Goal: Information Seeking & Learning: Learn about a topic

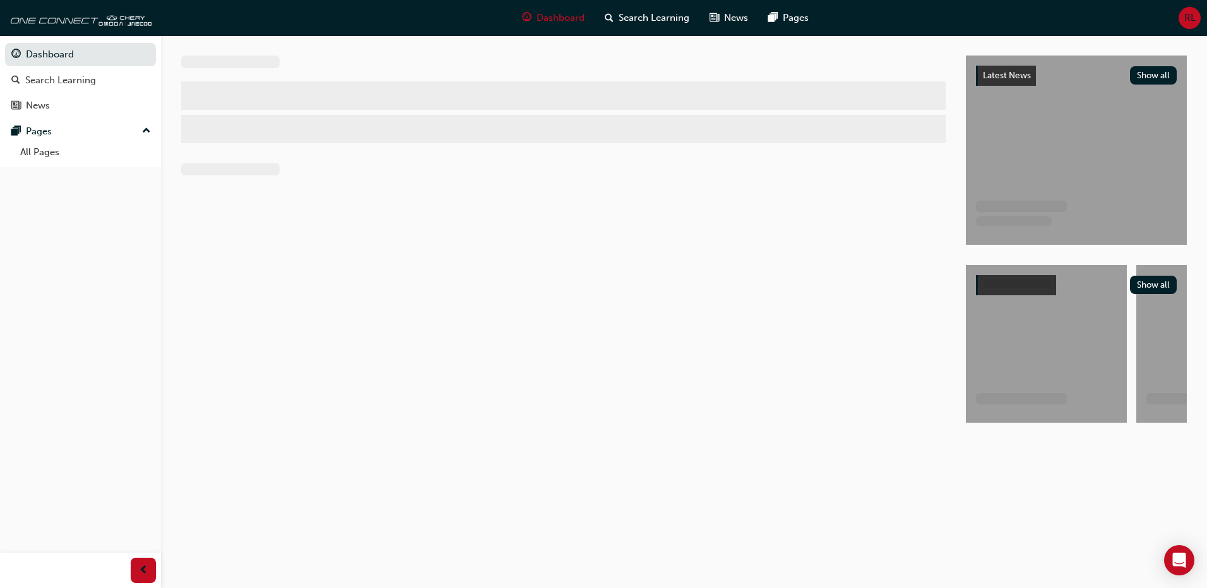
click at [150, 131] on span "up-icon" at bounding box center [146, 131] width 9 height 16
click at [150, 135] on span "down-icon" at bounding box center [146, 131] width 9 height 16
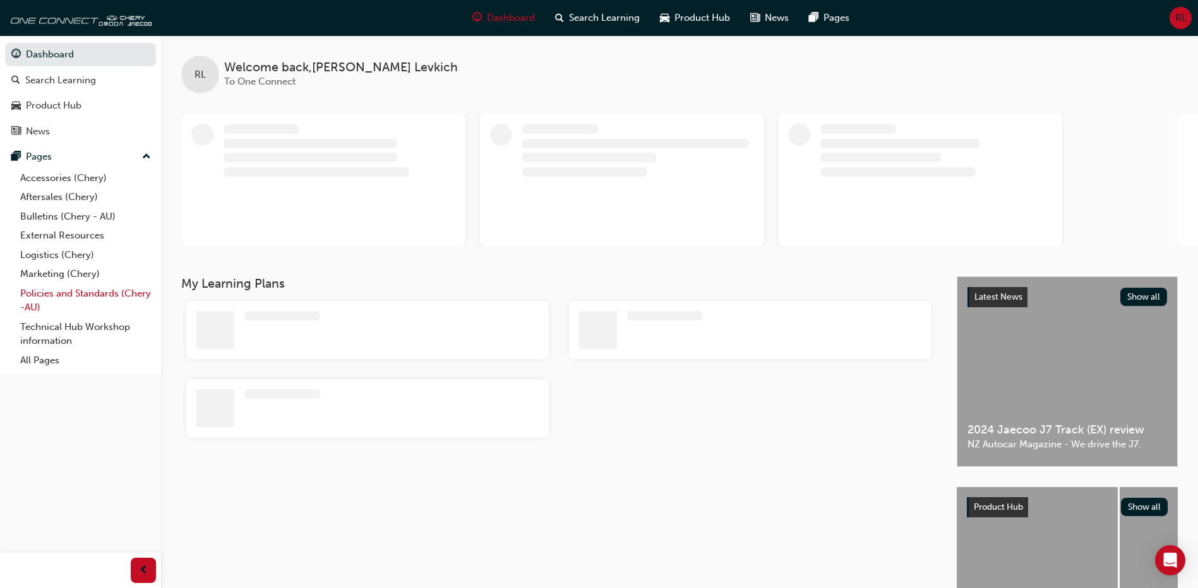
click at [56, 306] on link "Policies and Standards (Chery -AU)" at bounding box center [85, 300] width 141 height 33
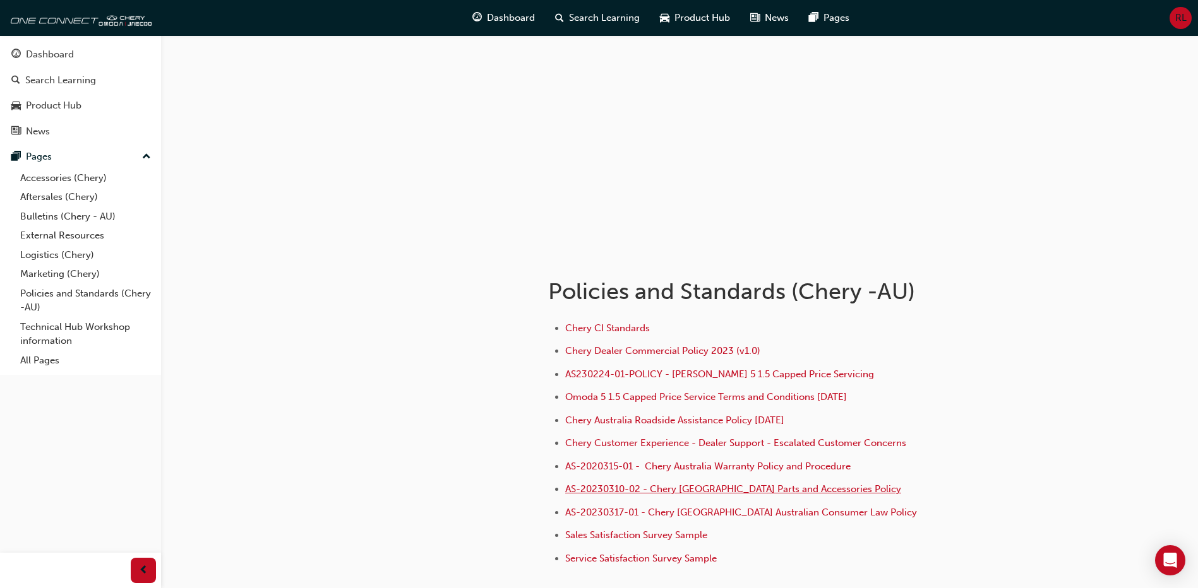
scroll to position [63, 0]
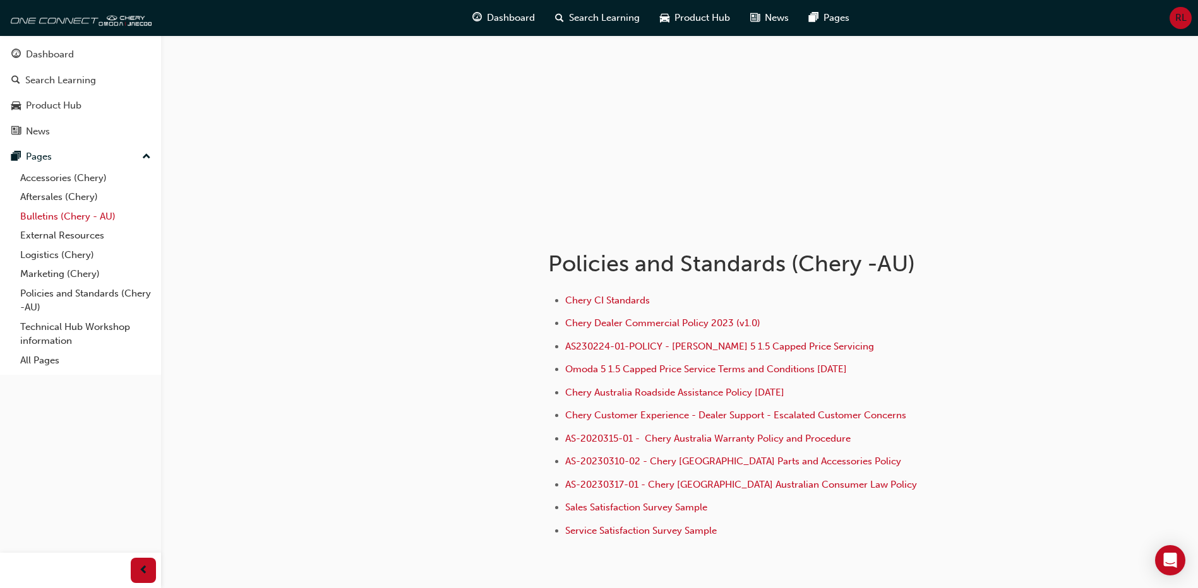
click at [80, 218] on link "Bulletins (Chery - AU)" at bounding box center [85, 217] width 141 height 20
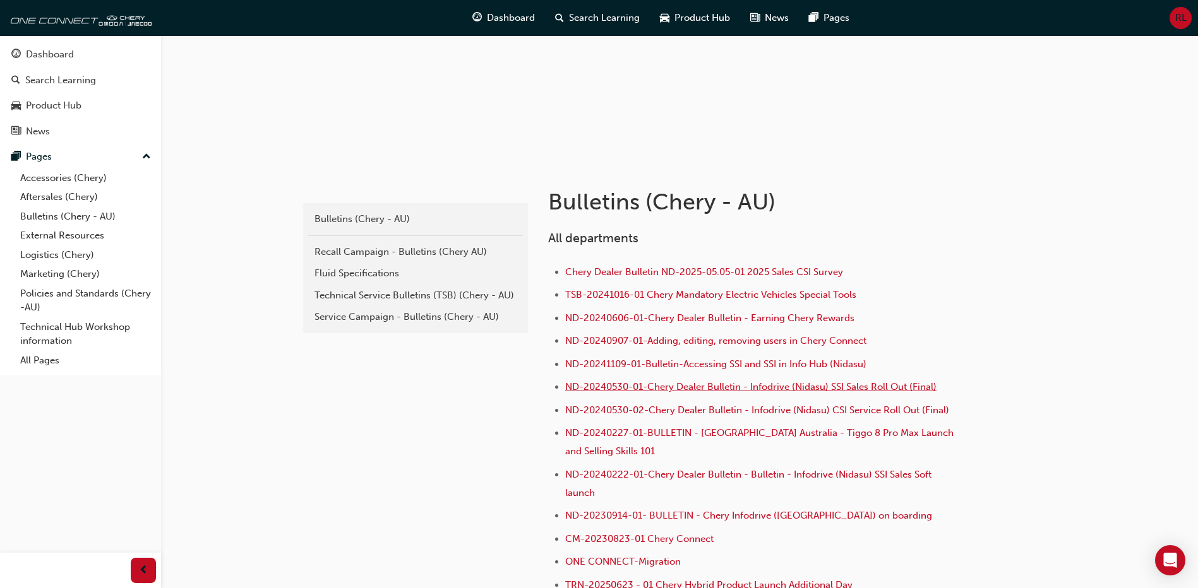
scroll to position [126, 0]
click at [74, 200] on link "Aftersales (Chery)" at bounding box center [85, 198] width 141 height 20
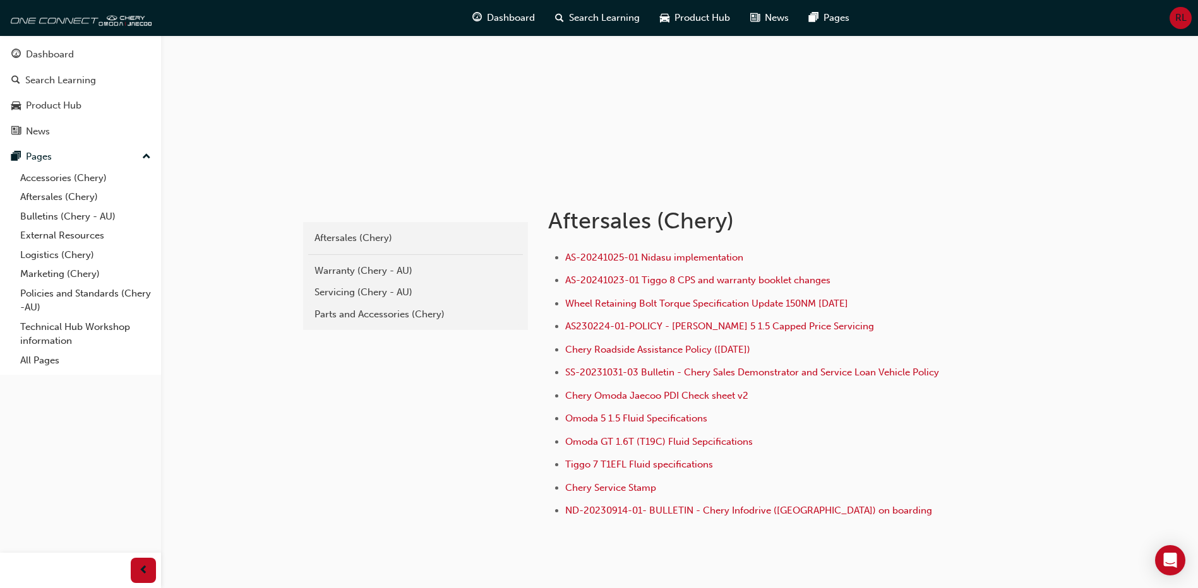
scroll to position [126, 0]
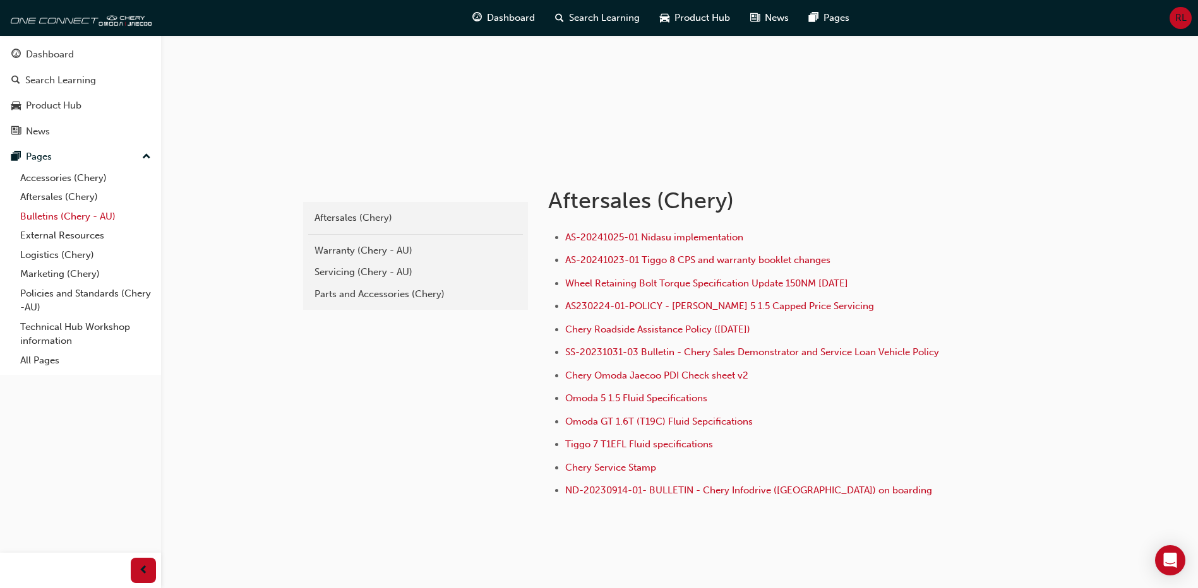
click at [57, 217] on link "Bulletins (Chery - AU)" at bounding box center [85, 217] width 141 height 20
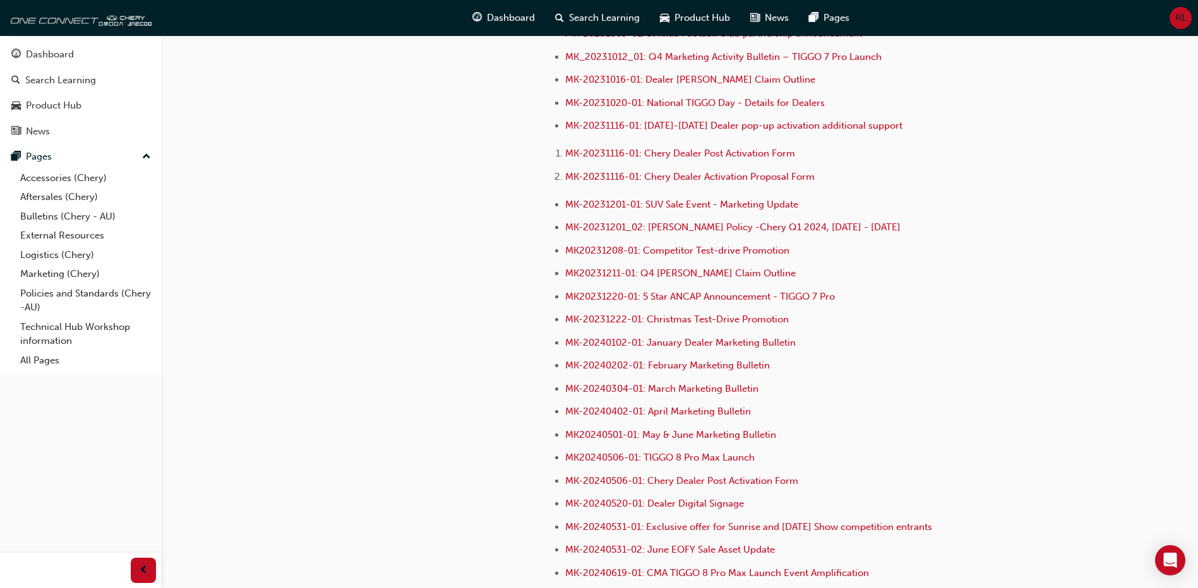
scroll to position [3094, 0]
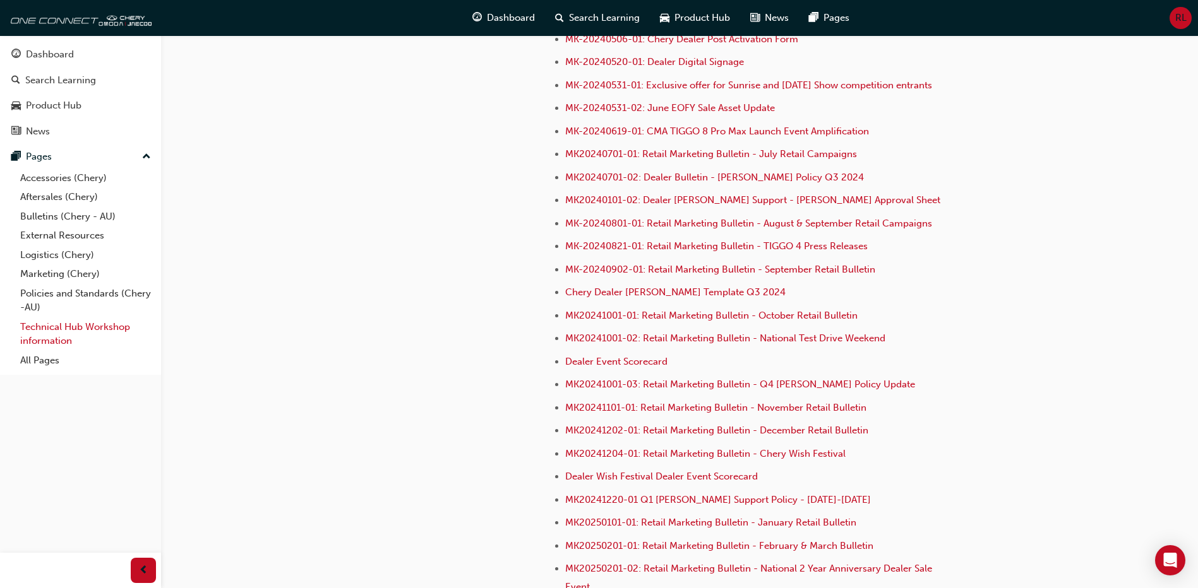
click at [109, 327] on link "Technical Hub Workshop information" at bounding box center [85, 334] width 141 height 33
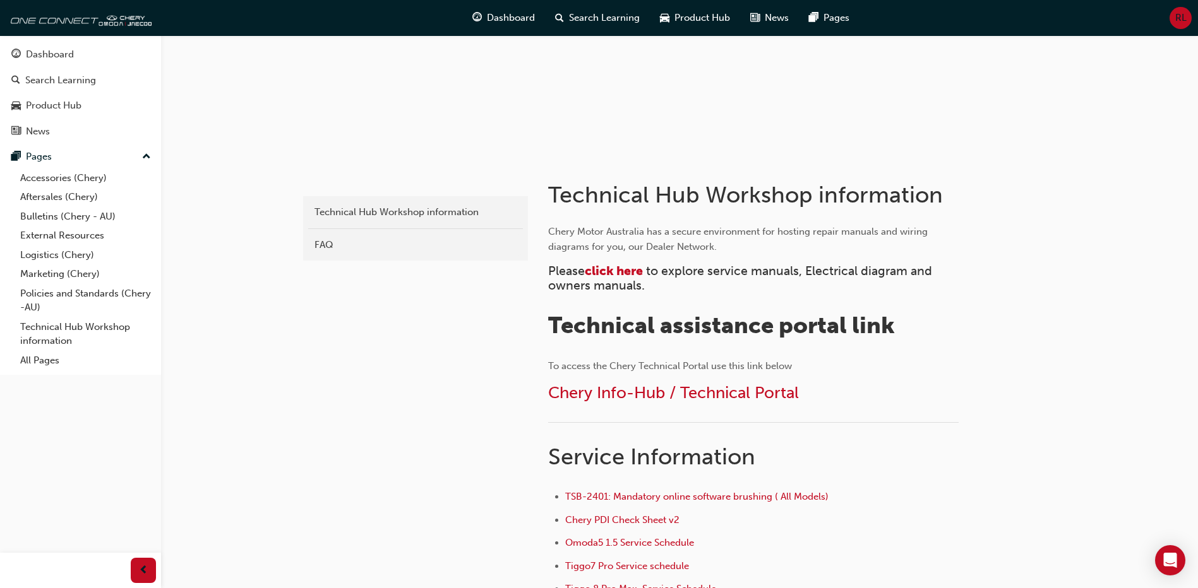
scroll to position [126, 0]
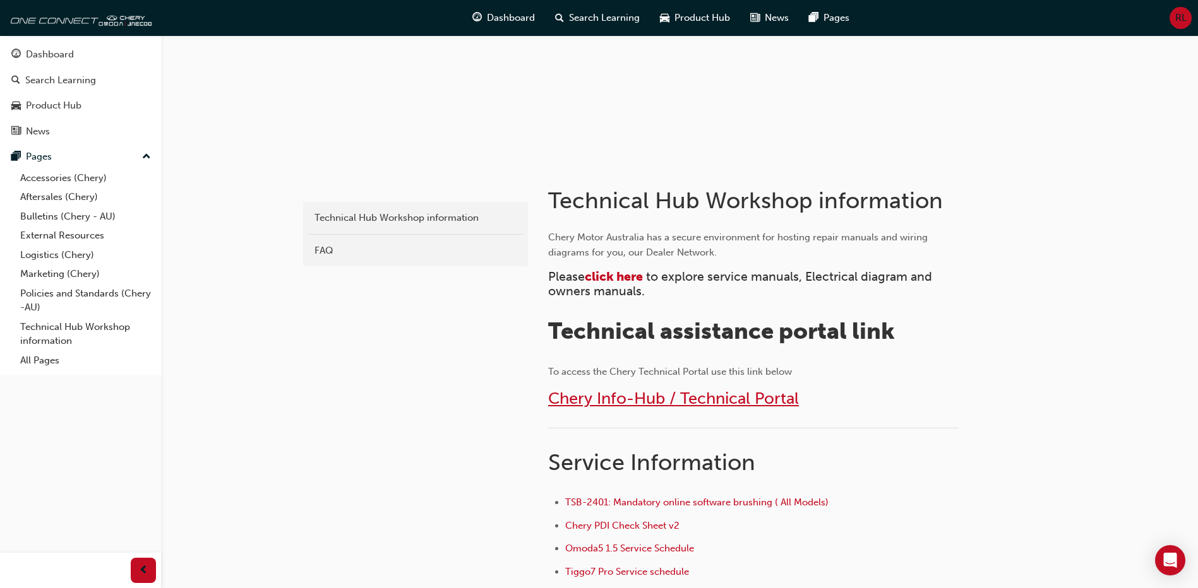
click at [661, 399] on span "Chery Info-Hub / Technical Portal" at bounding box center [673, 399] width 251 height 20
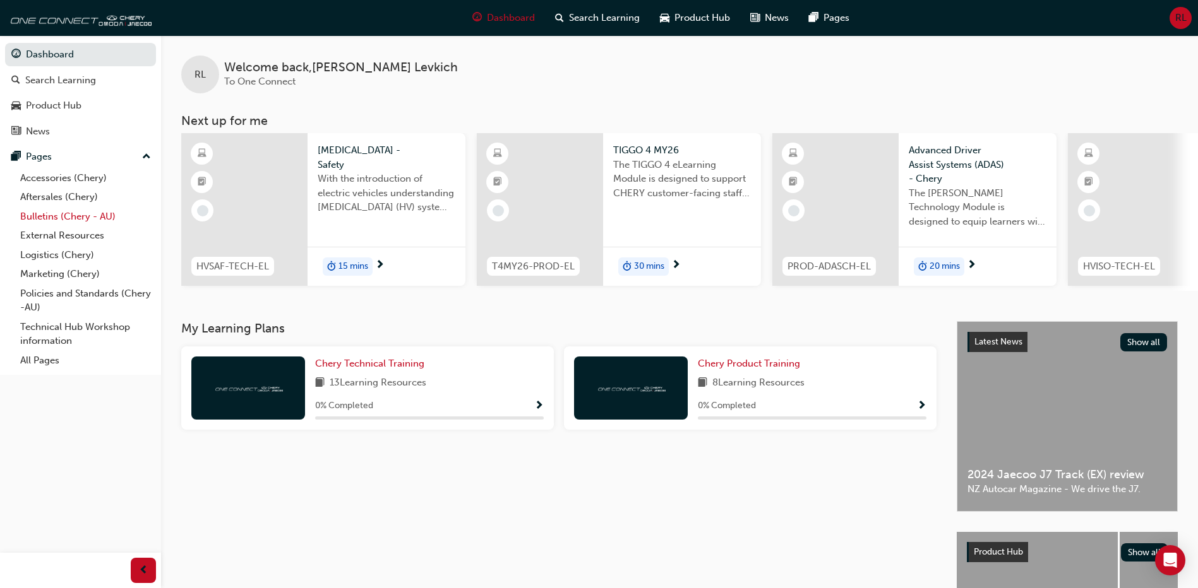
click at [87, 216] on link "Bulletins (Chery - AU)" at bounding box center [85, 217] width 141 height 20
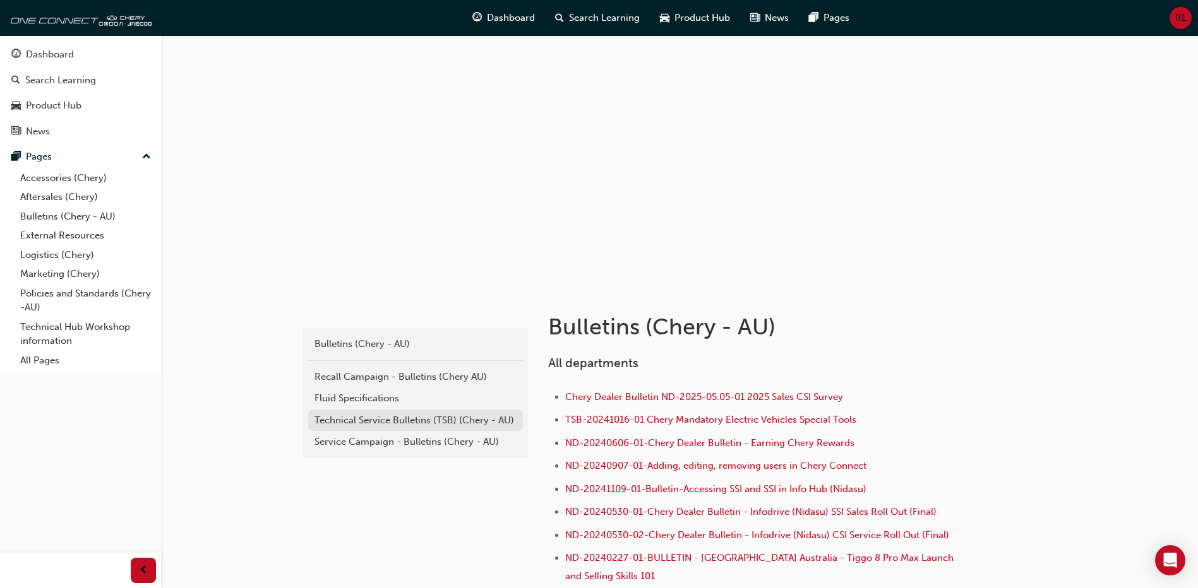
click at [424, 416] on div "Technical Service Bulletins (TSB) (Chery - AU)" at bounding box center [415, 421] width 202 height 15
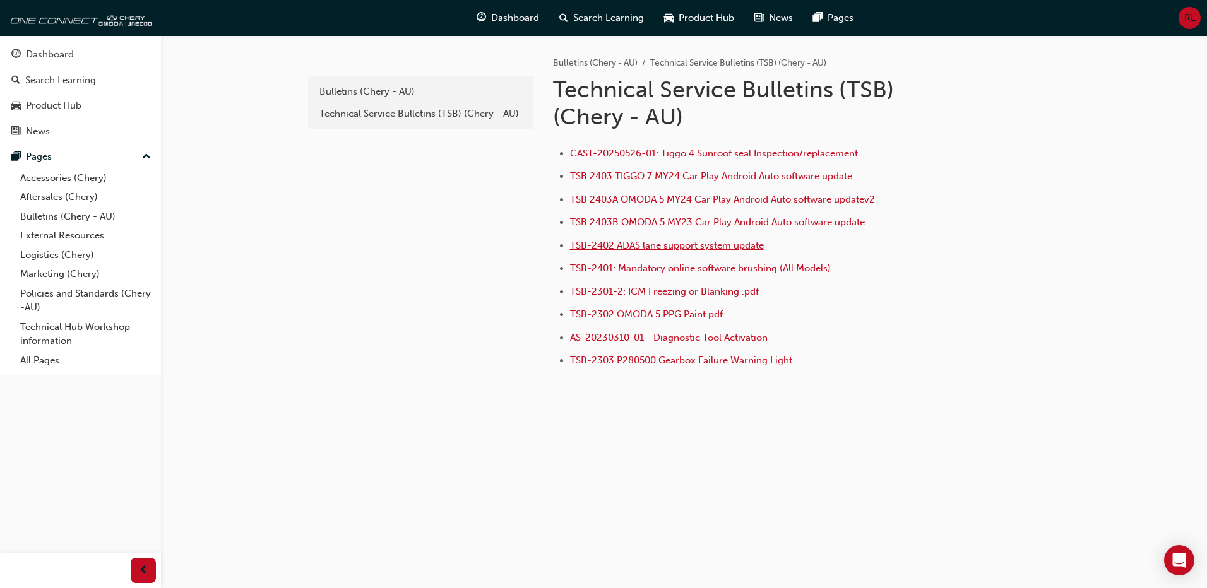
click at [695, 243] on span "TSB-2402 ADAS lane support system update" at bounding box center [667, 245] width 194 height 11
